Goal: Information Seeking & Learning: Learn about a topic

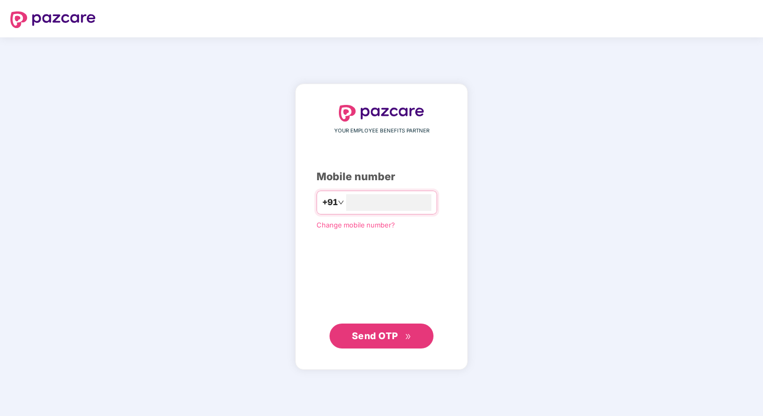
type input "**********"
click at [410, 328] on button "Send OTP" at bounding box center [382, 336] width 104 height 25
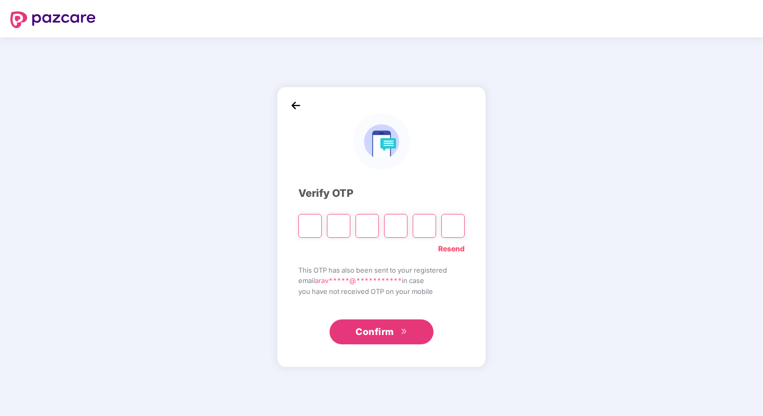
type input "*"
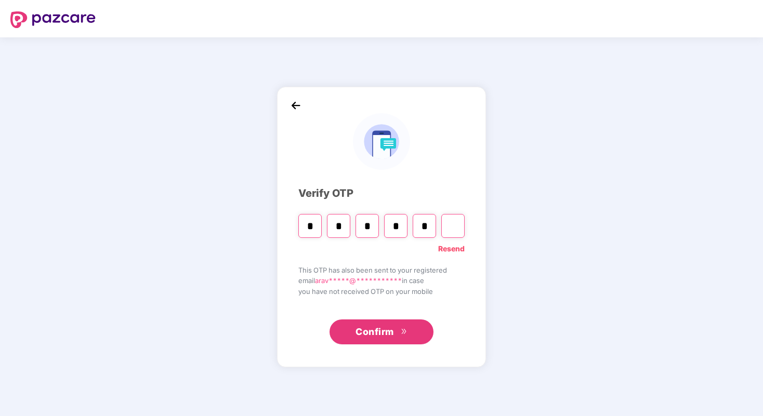
type input "*"
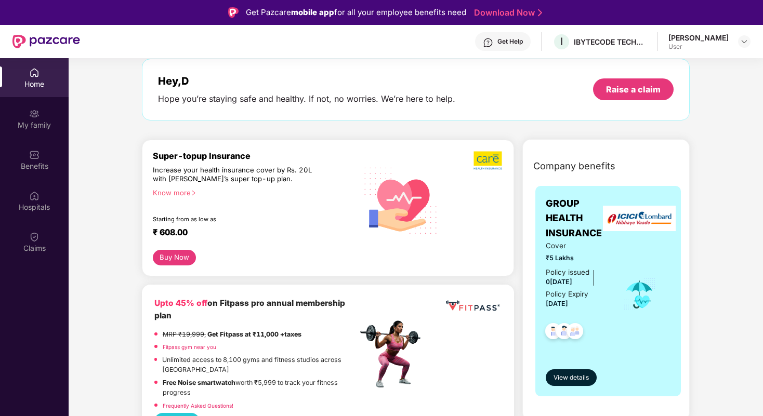
scroll to position [4, 0]
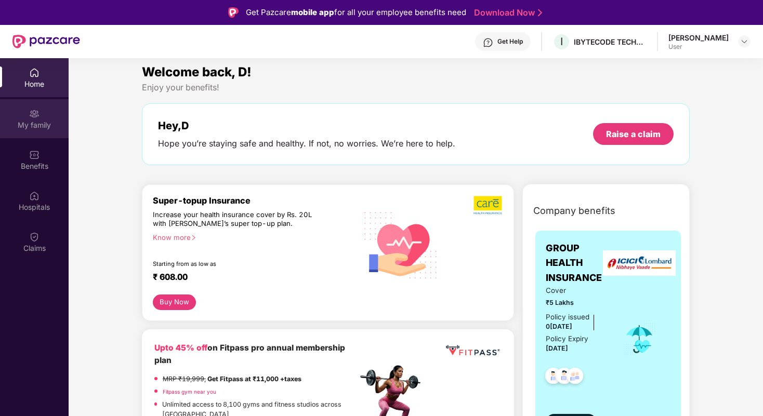
click at [31, 114] on img at bounding box center [34, 114] width 10 height 10
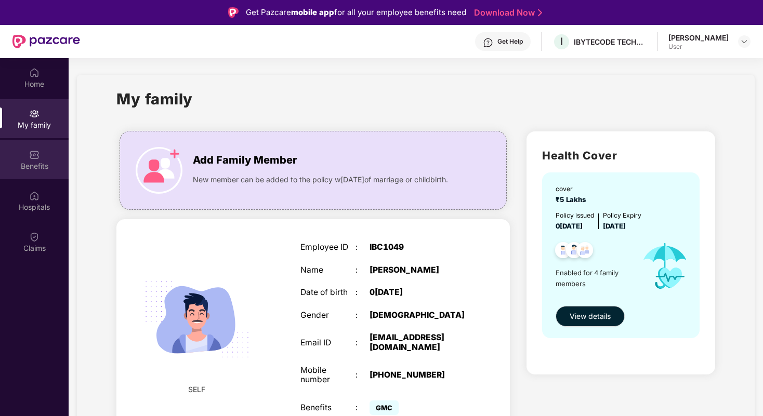
click at [43, 163] on div "Benefits" at bounding box center [34, 166] width 69 height 10
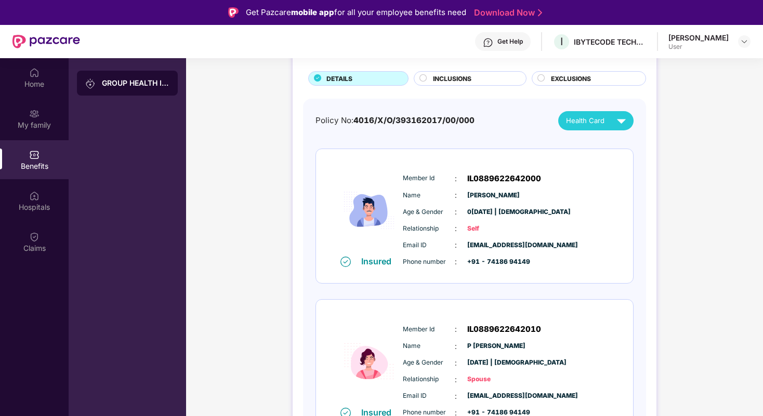
scroll to position [45, 0]
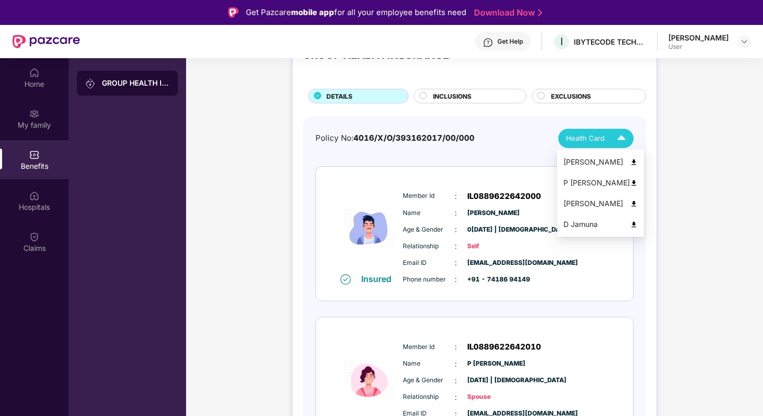
click at [620, 141] on img at bounding box center [621, 138] width 18 height 18
click at [630, 183] on img at bounding box center [634, 183] width 8 height 8
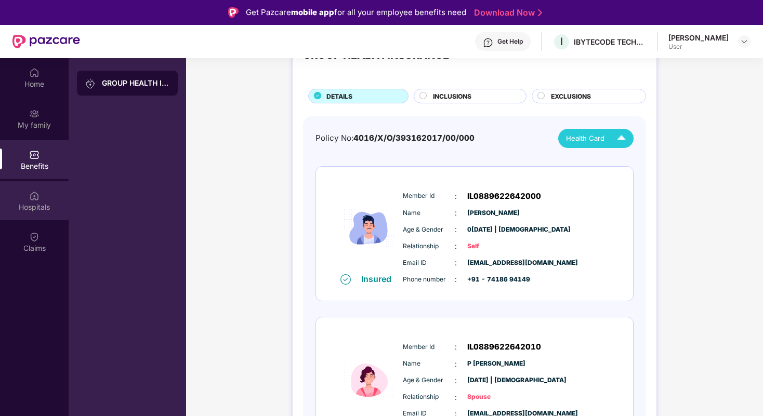
click at [33, 202] on div "Hospitals" at bounding box center [34, 207] width 69 height 10
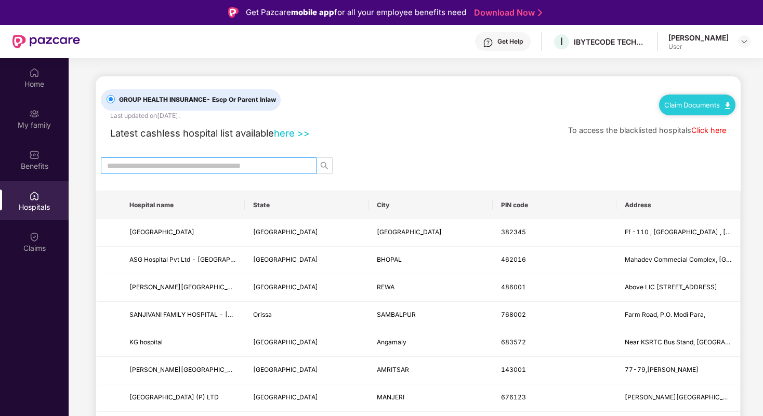
click at [174, 161] on input "text" at bounding box center [204, 165] width 195 height 11
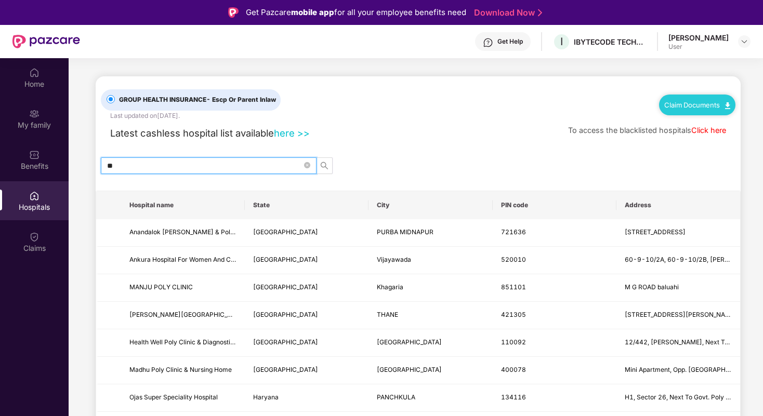
type input "*"
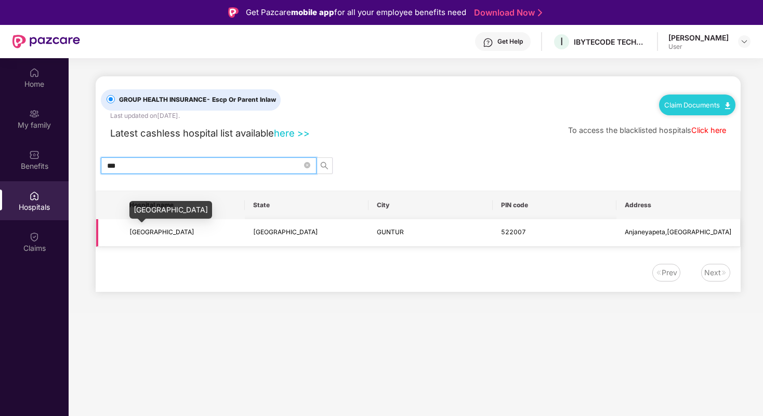
click at [159, 234] on span "[GEOGRAPHIC_DATA]" at bounding box center [161, 232] width 65 height 8
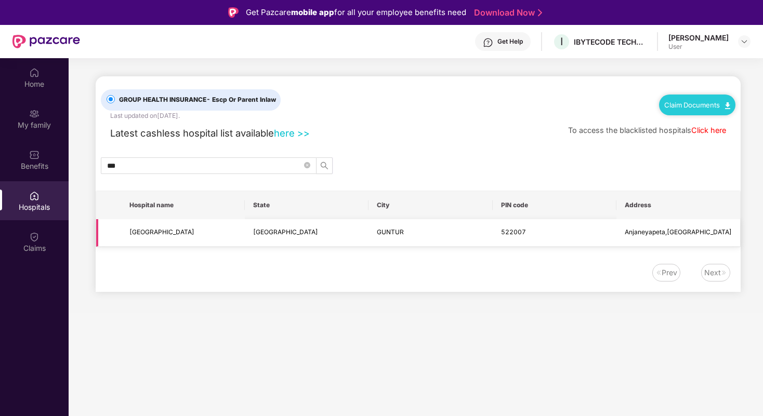
click at [249, 231] on td "[GEOGRAPHIC_DATA]" at bounding box center [307, 233] width 124 height 28
click at [214, 163] on input "***" at bounding box center [204, 165] width 195 height 11
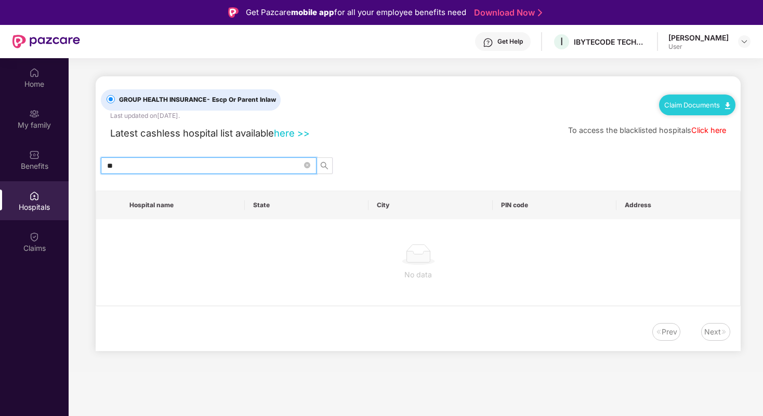
type input "*"
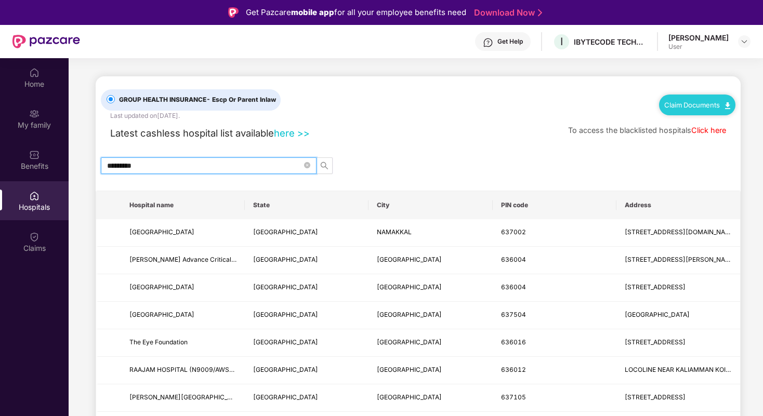
type input "**********"
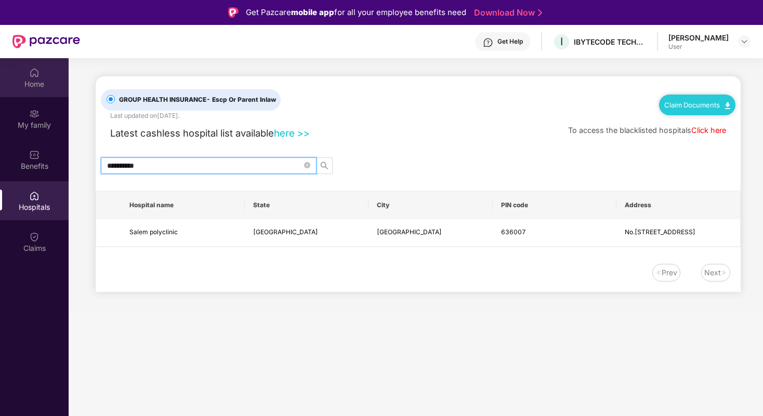
click at [31, 76] on img at bounding box center [34, 73] width 10 height 10
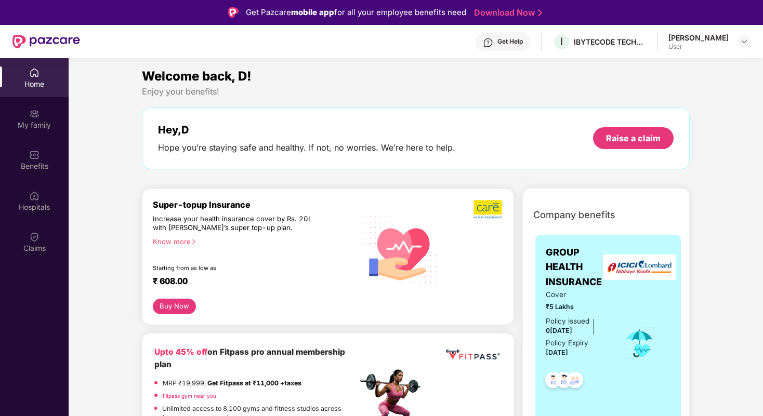
click at [188, 243] on div "Know more" at bounding box center [252, 241] width 198 height 7
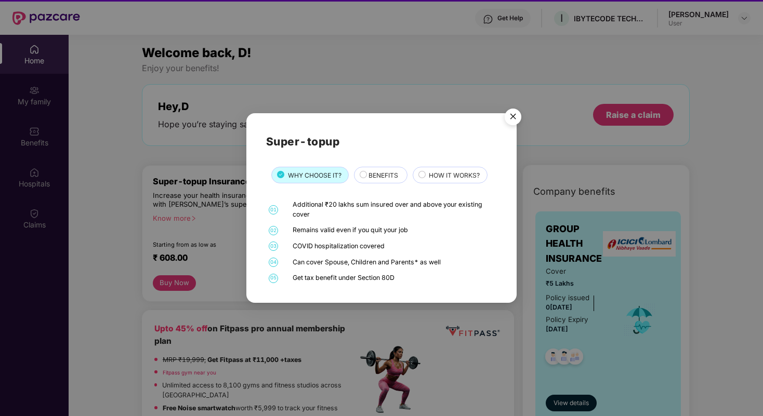
scroll to position [30, 0]
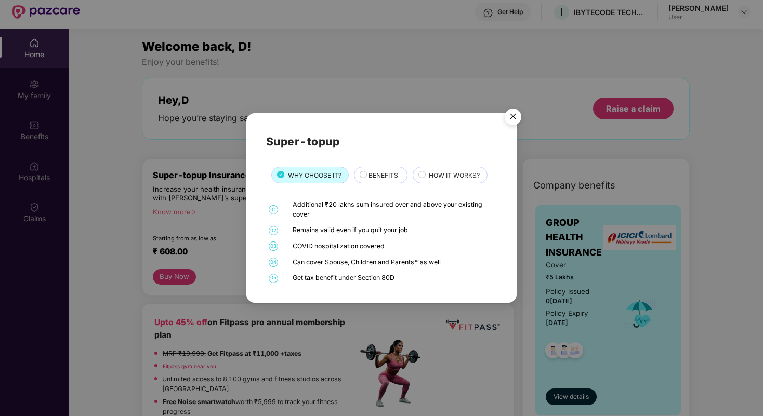
click at [384, 179] on span "BENEFITS" at bounding box center [383, 175] width 30 height 10
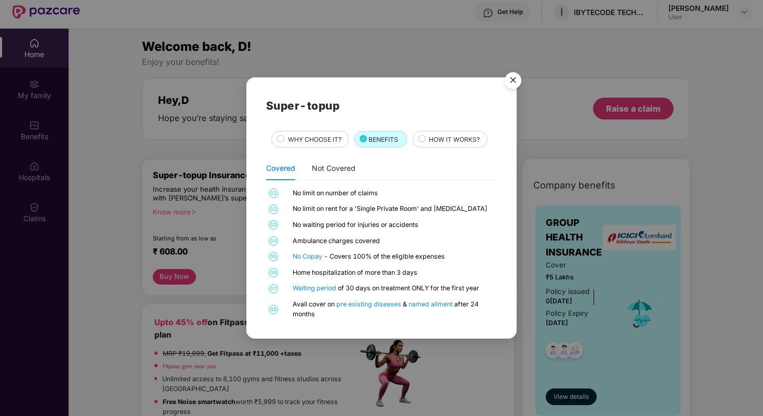
click at [424, 142] on circle at bounding box center [422, 138] width 7 height 7
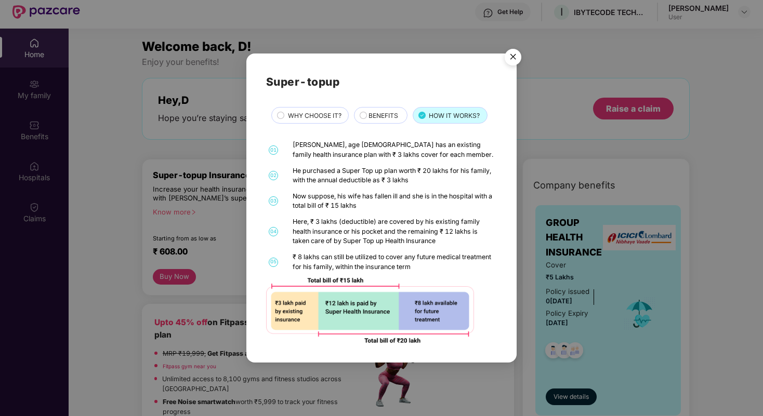
click at [293, 116] on span "WHY CHOOSE IT?" at bounding box center [315, 116] width 54 height 10
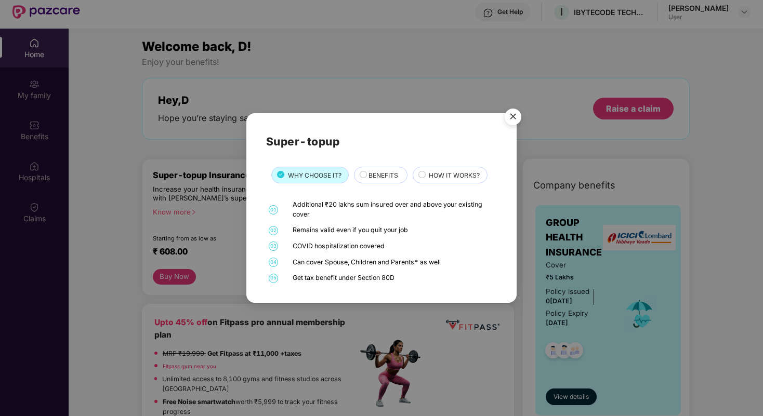
click at [385, 171] on span "BENEFITS" at bounding box center [383, 175] width 30 height 10
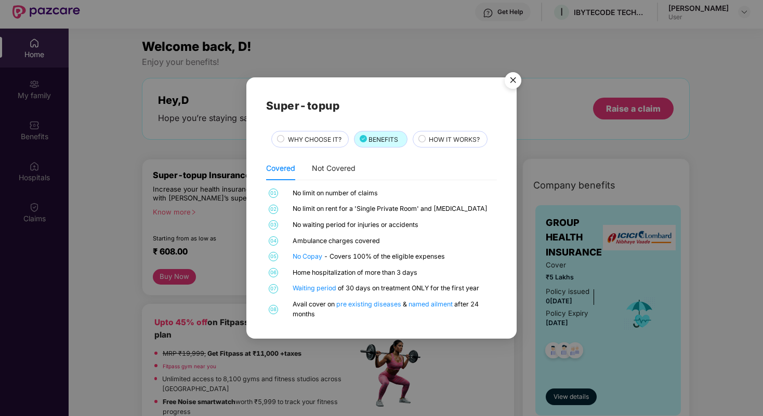
click at [453, 135] on span "HOW IT WORKS?" at bounding box center [454, 140] width 51 height 10
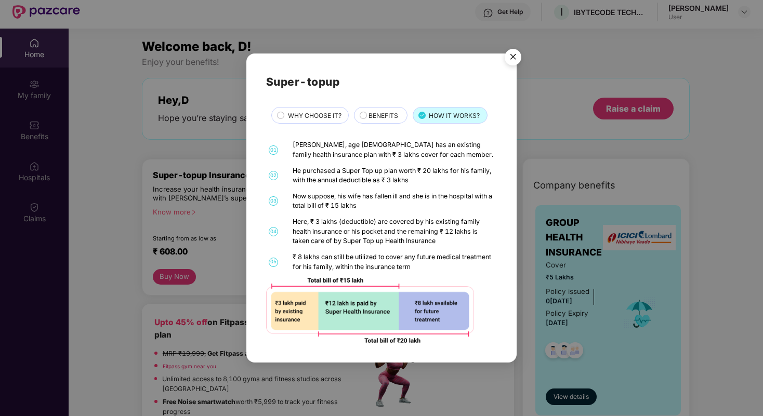
click at [519, 55] on img "Close" at bounding box center [512, 58] width 29 height 29
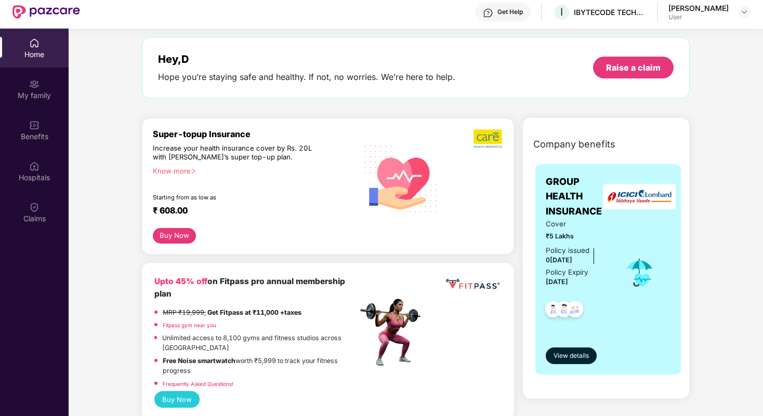
scroll to position [49, 0]
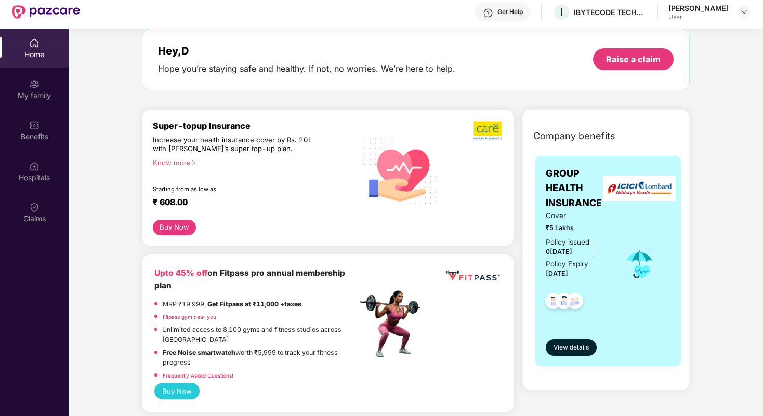
click at [181, 226] on button "Buy Now" at bounding box center [174, 228] width 43 height 16
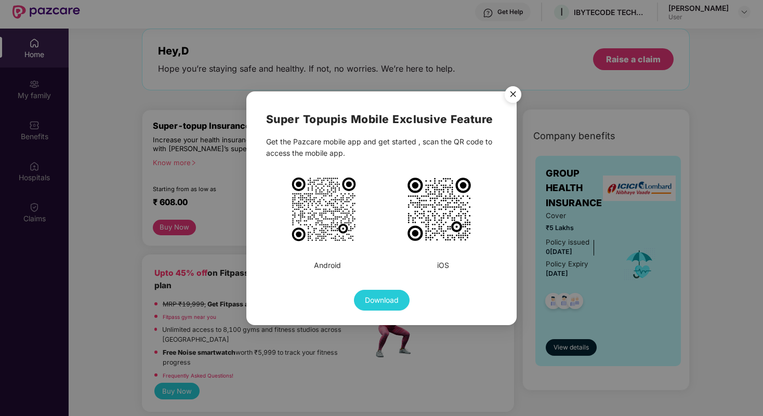
click at [513, 96] on img "Close" at bounding box center [512, 96] width 29 height 29
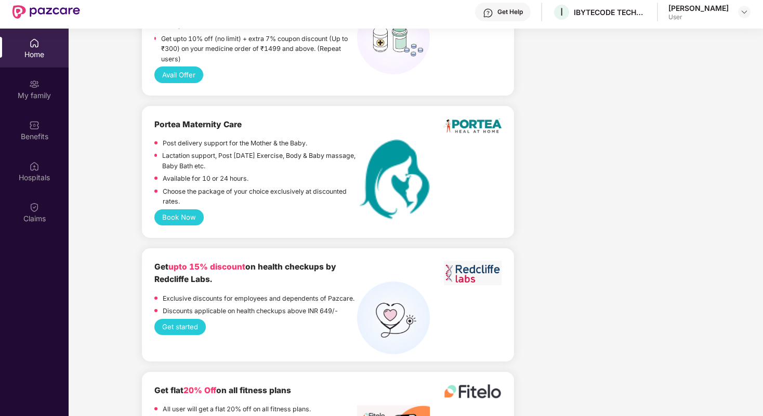
scroll to position [831, 0]
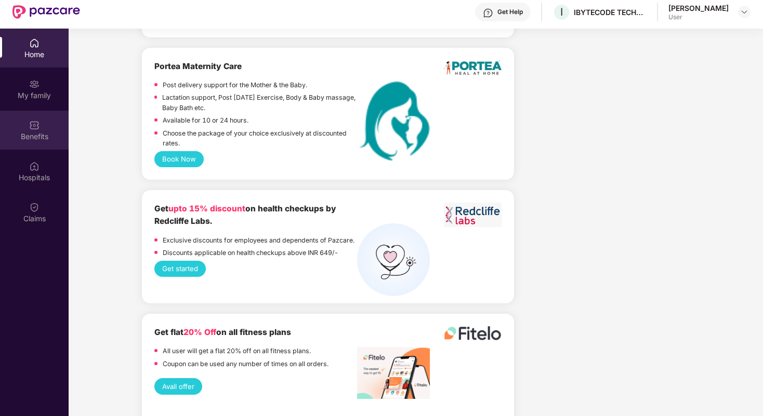
click at [35, 131] on div "Benefits" at bounding box center [34, 136] width 69 height 10
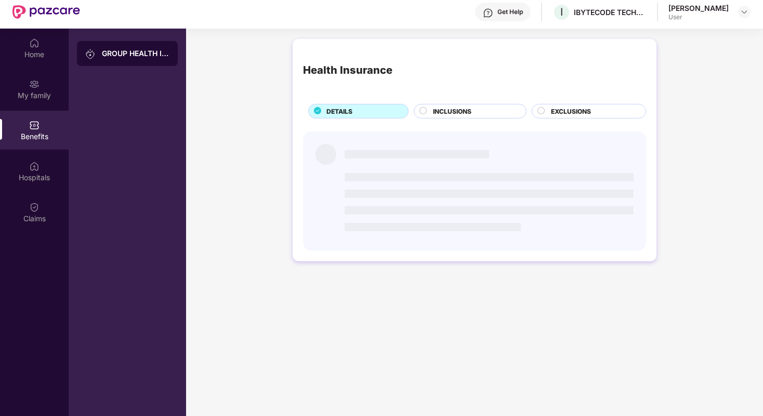
scroll to position [0, 0]
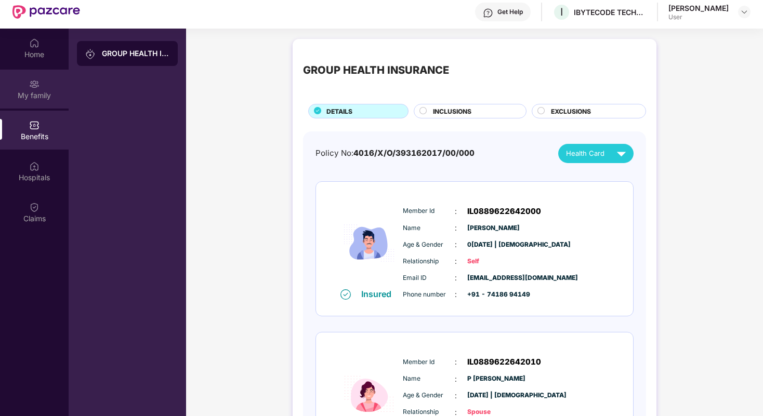
click at [46, 93] on div "My family" at bounding box center [34, 95] width 69 height 10
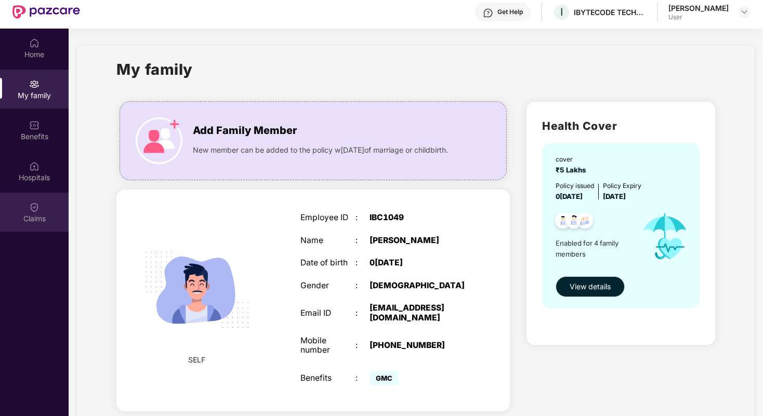
click at [40, 212] on div "Claims" at bounding box center [34, 212] width 69 height 39
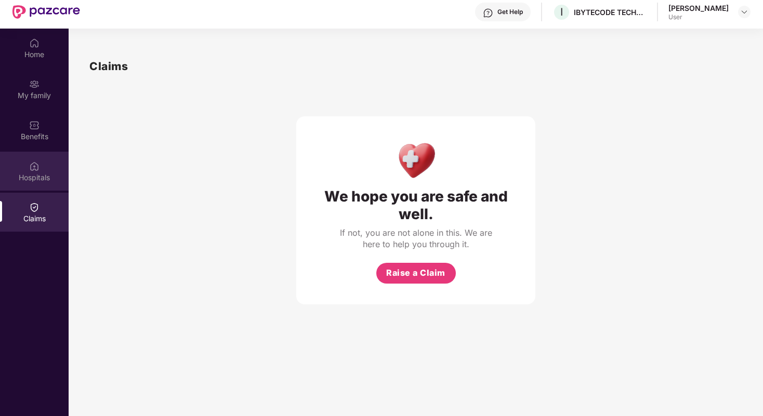
click at [24, 177] on div "Hospitals" at bounding box center [34, 178] width 69 height 10
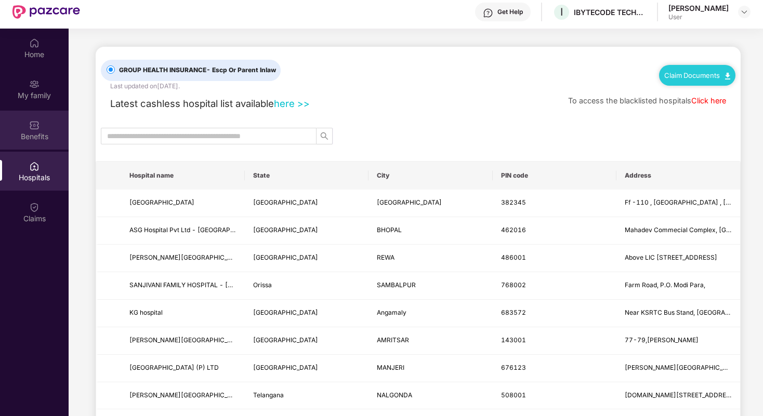
click at [31, 127] on img at bounding box center [34, 125] width 10 height 10
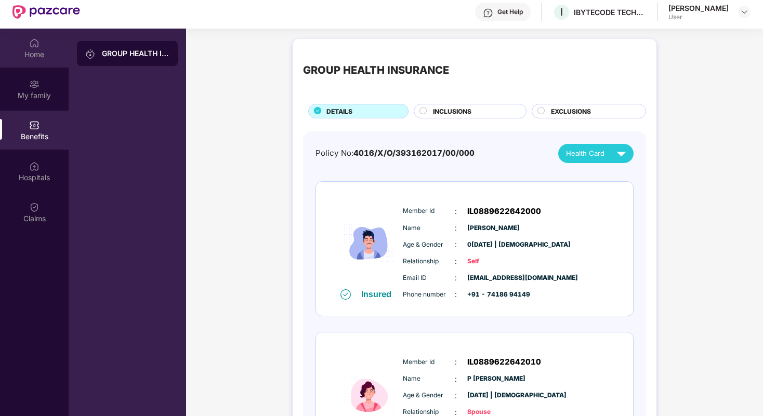
click at [36, 50] on div "Home" at bounding box center [34, 54] width 69 height 10
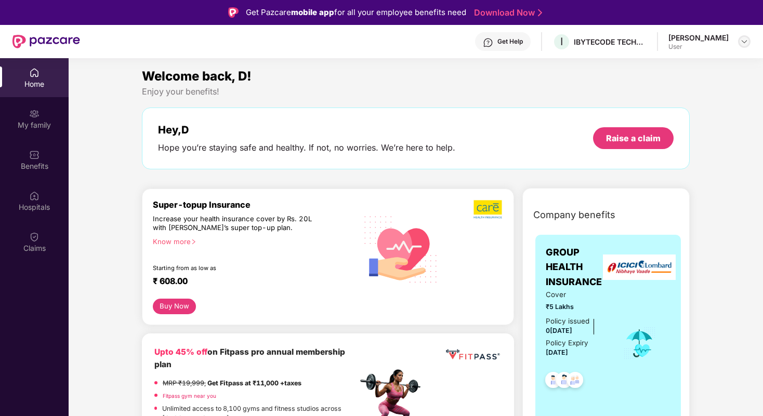
click at [741, 42] on img at bounding box center [744, 41] width 8 height 8
click at [713, 70] on div "Logout" at bounding box center [695, 66] width 135 height 20
